Goal: Use online tool/utility: Use online tool/utility

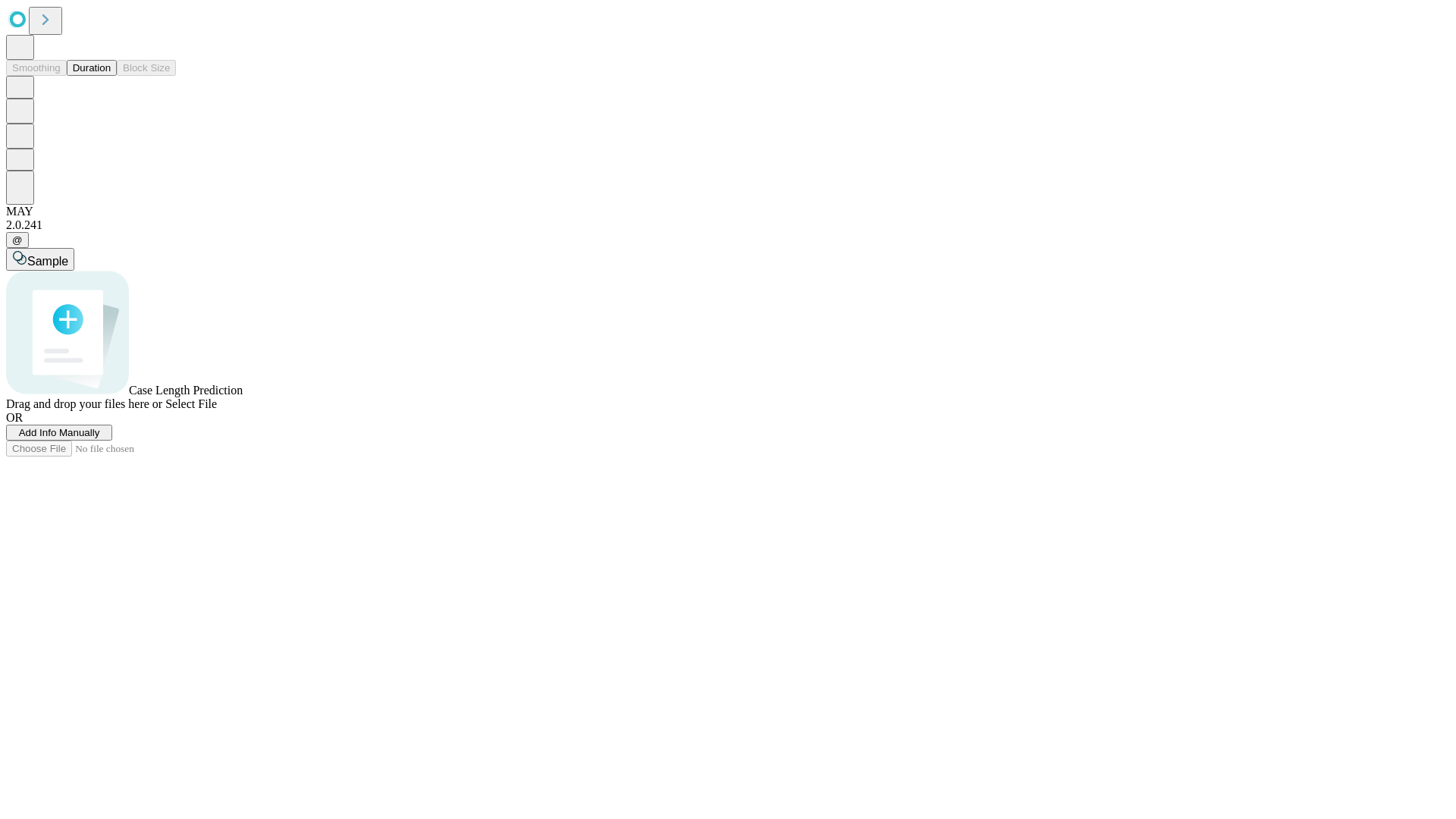
click at [111, 76] on button "Duration" at bounding box center [92, 68] width 50 height 16
click at [217, 410] on span "Select File" at bounding box center [191, 404] width 51 height 13
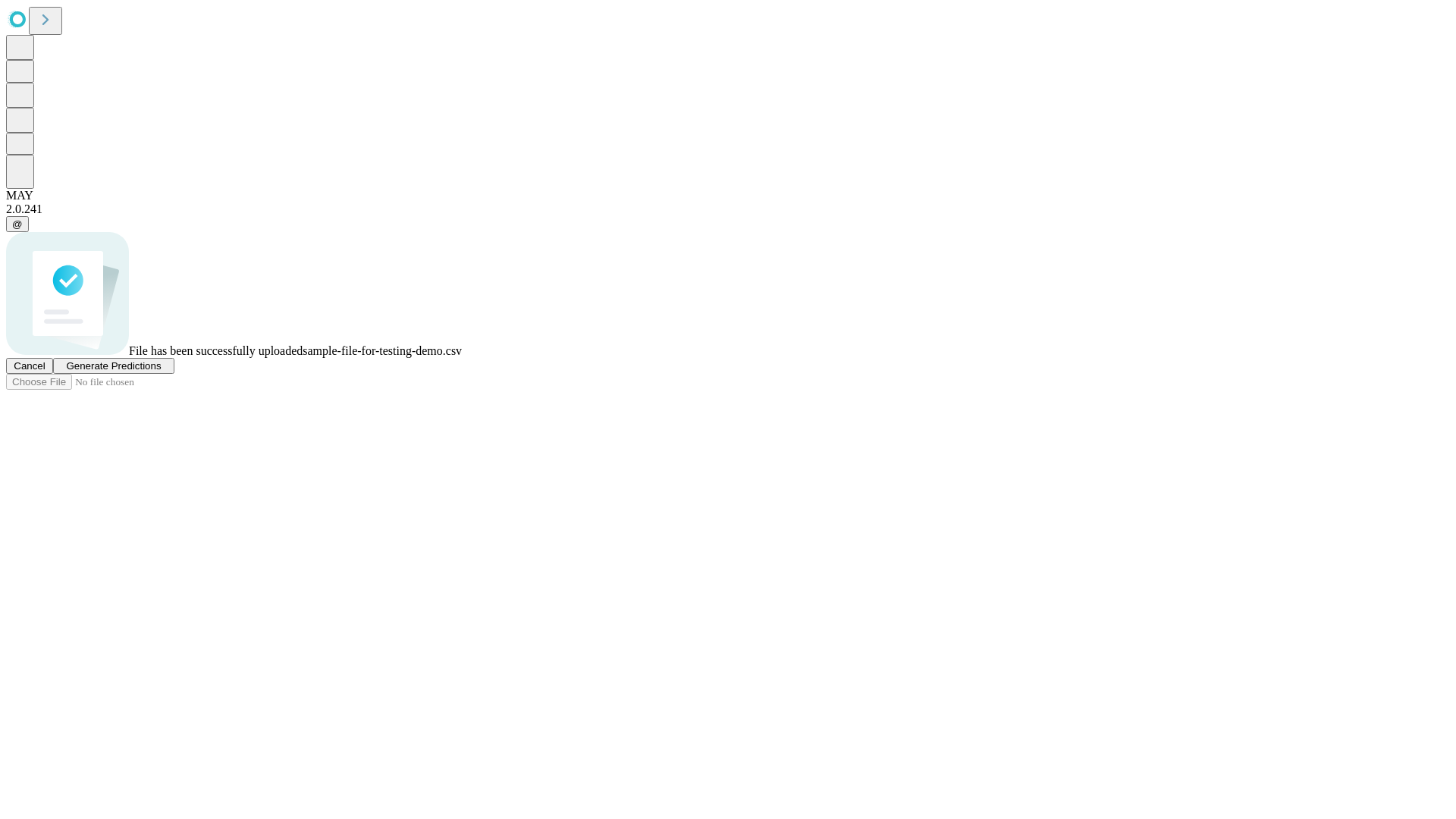
click at [161, 372] on span "Generate Predictions" at bounding box center [112, 365] width 94 height 12
